Goal: Task Accomplishment & Management: Manage account settings

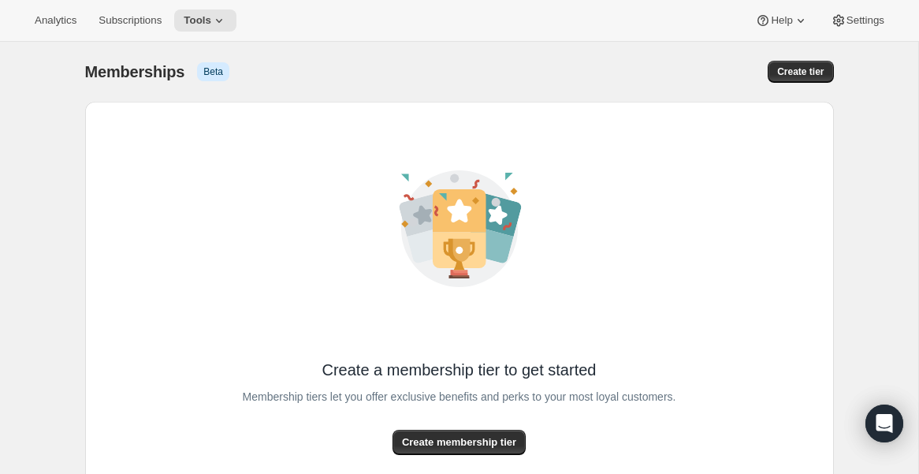
scroll to position [120, 0]
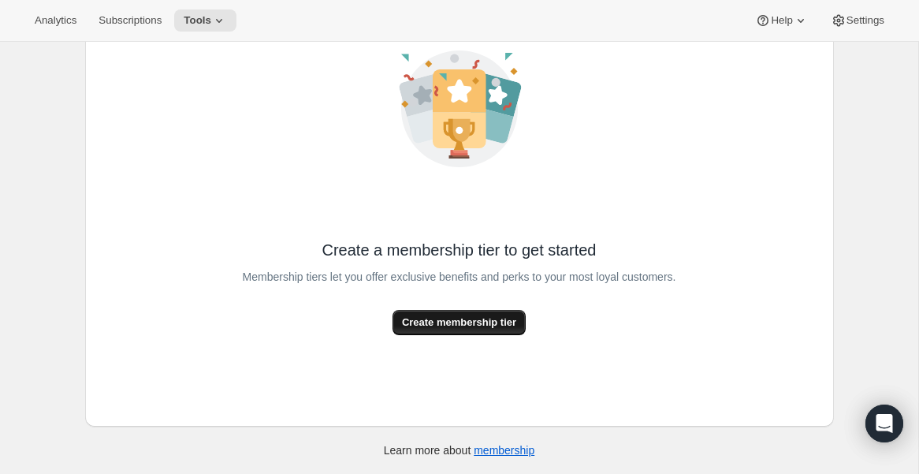
click at [434, 325] on span "Create membership tier" at bounding box center [459, 323] width 114 height 16
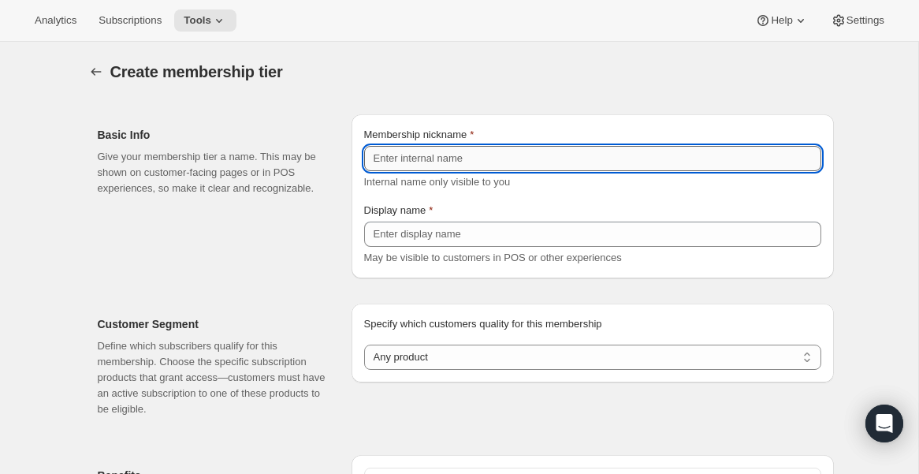
click at [433, 164] on input "Membership nickname" at bounding box center [592, 158] width 457 height 25
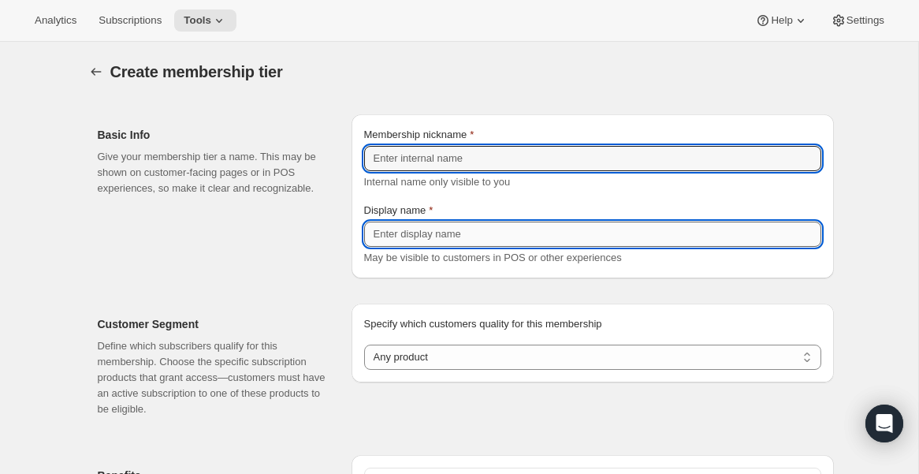
click at [427, 240] on input "Display name" at bounding box center [592, 233] width 457 height 25
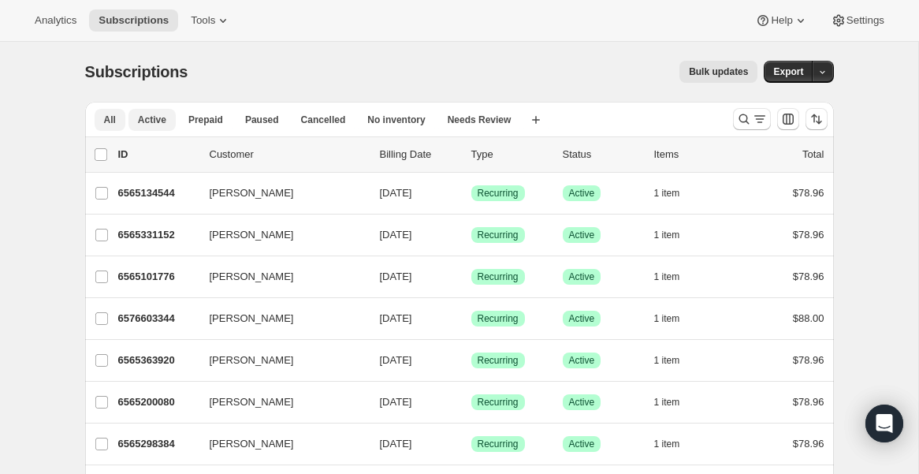
click at [162, 121] on span "Active" at bounding box center [152, 120] width 28 height 13
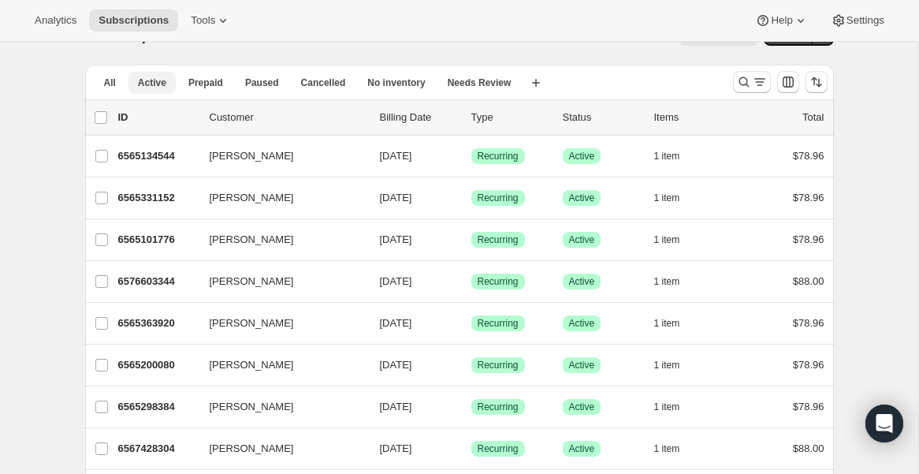
scroll to position [35, 0]
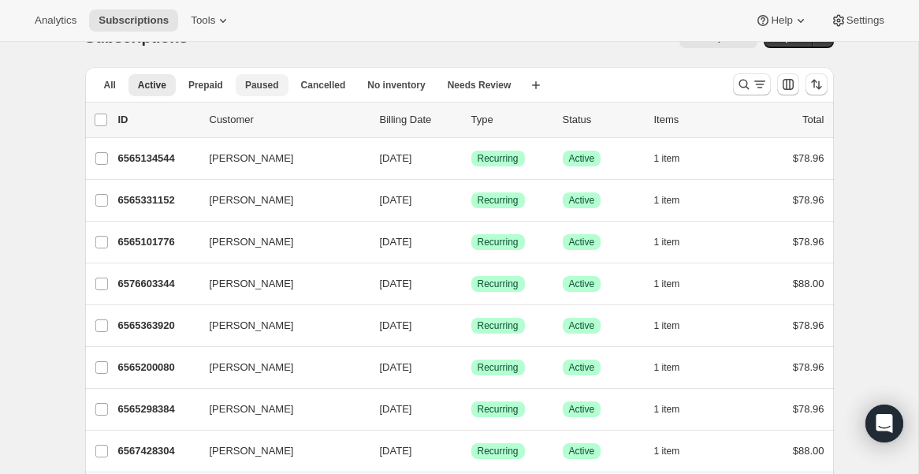
click at [277, 89] on span "Paused" at bounding box center [262, 85] width 34 height 13
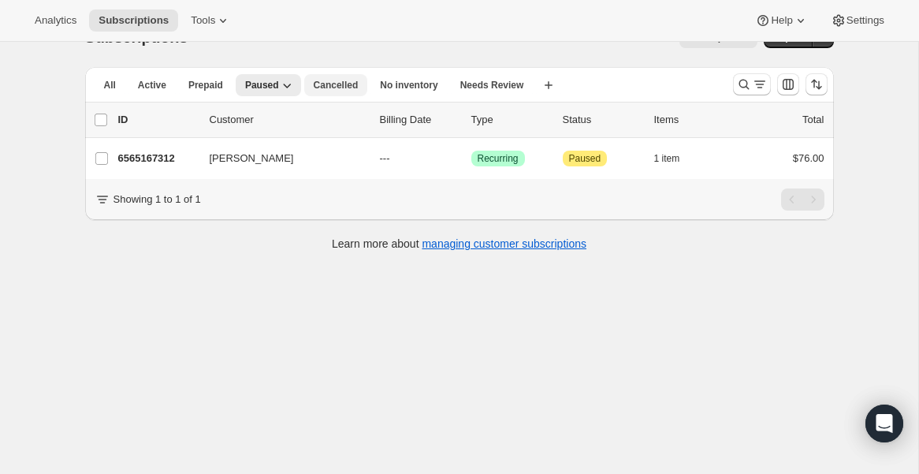
click at [319, 85] on span "Cancelled" at bounding box center [336, 85] width 45 height 13
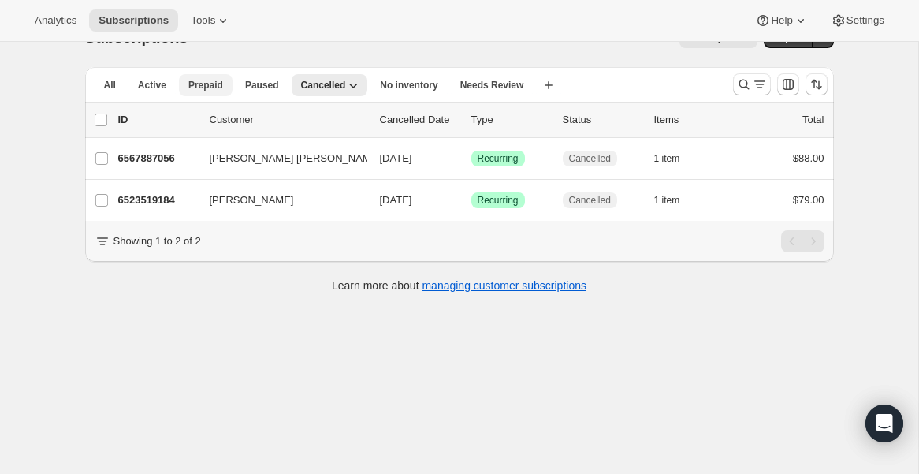
click at [201, 79] on span "Prepaid" at bounding box center [205, 85] width 35 height 13
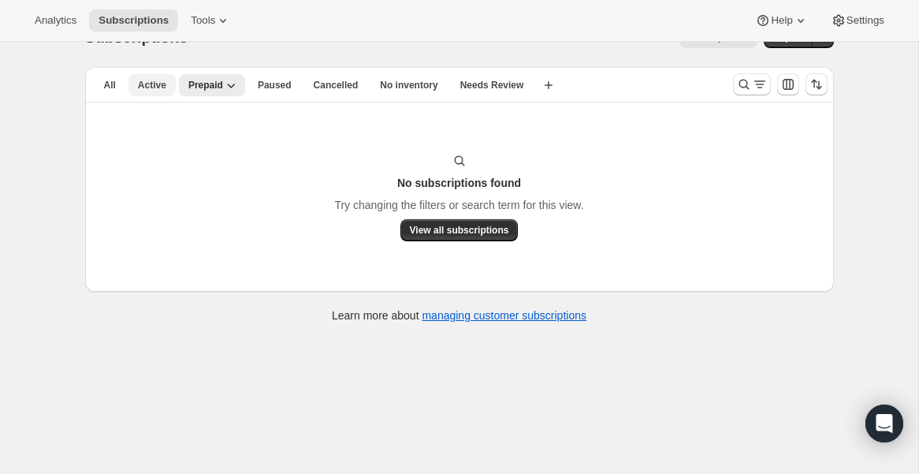
click at [153, 88] on span "Active" at bounding box center [152, 85] width 28 height 13
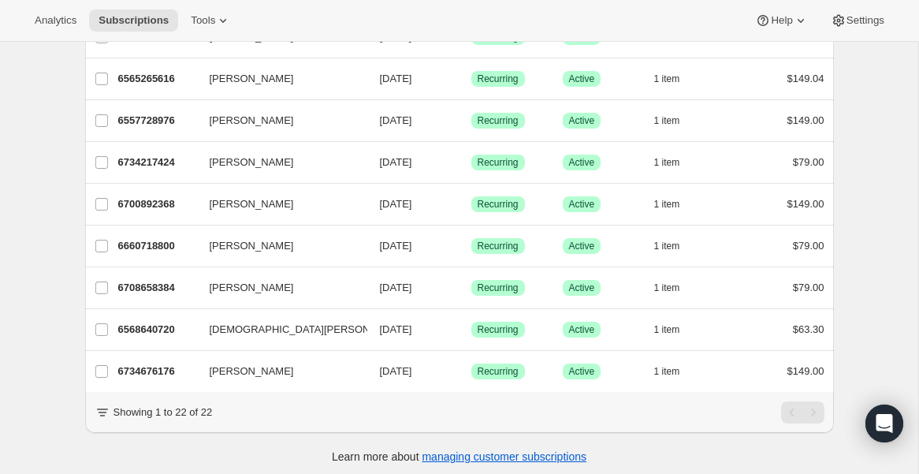
scroll to position [705, 0]
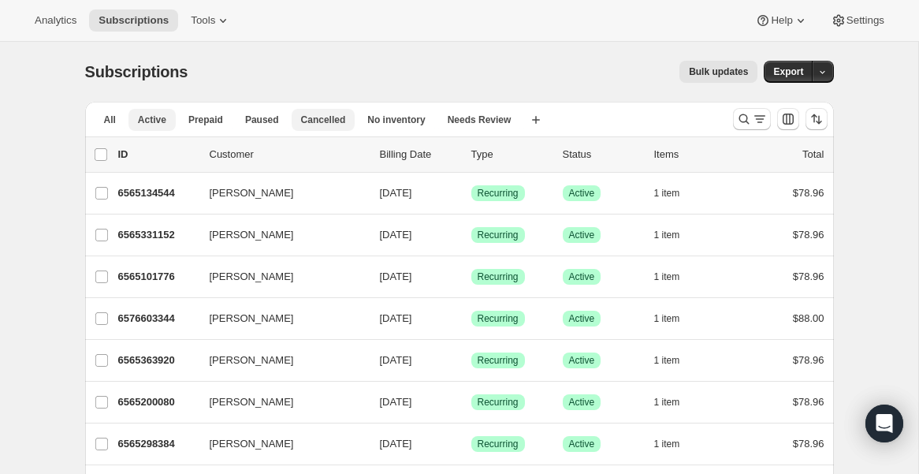
click at [318, 121] on span "Cancelled" at bounding box center [323, 120] width 45 height 13
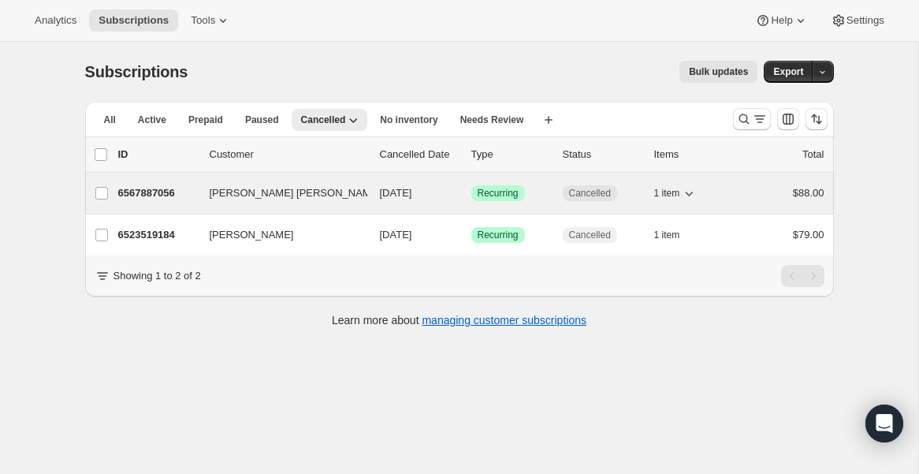
click at [248, 189] on span "Dianne DeSevo Desevo" at bounding box center [295, 193] width 171 height 16
click at [382, 190] on icon "button" at bounding box center [390, 193] width 16 height 16
click at [382, 196] on icon "button" at bounding box center [390, 193] width 16 height 16
click at [386, 194] on icon "button" at bounding box center [390, 194] width 8 height 5
